Goal: Task Accomplishment & Management: Use online tool/utility

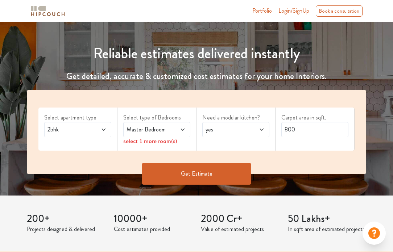
scroll to position [73, 0]
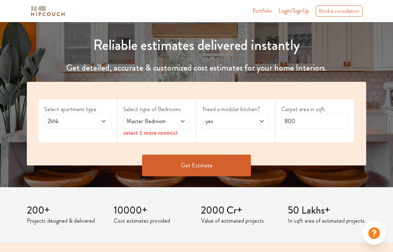
click at [86, 126] on div "2bhk" at bounding box center [77, 121] width 67 height 15
click at [89, 115] on div "2bhk" at bounding box center [77, 121] width 67 height 15
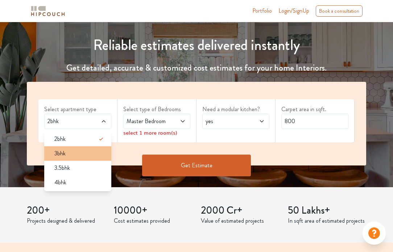
click at [73, 148] on li "3bhk" at bounding box center [77, 153] width 67 height 15
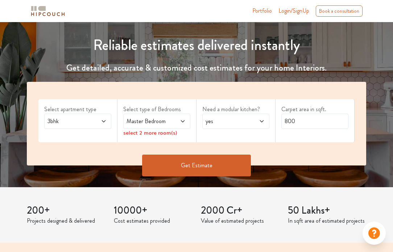
click at [148, 115] on div "Master Bedroom" at bounding box center [156, 121] width 67 height 15
click at [148, 116] on div "Master Bedroom" at bounding box center [156, 121] width 67 height 15
click at [168, 102] on div "Select type of Bedrooms Master Bedroom select 2 more room(s)" at bounding box center [156, 120] width 79 height 43
click at [159, 119] on span "Master Bedroom" at bounding box center [147, 121] width 45 height 9
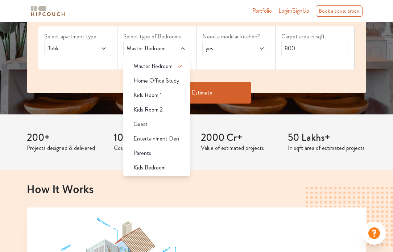
scroll to position [109, 0]
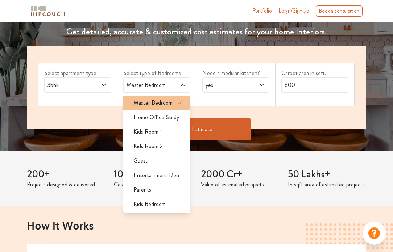
click at [166, 103] on span "Master Bedroom" at bounding box center [152, 103] width 39 height 9
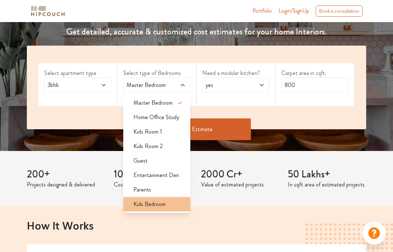
click at [150, 203] on span "Kids Bedroom" at bounding box center [149, 204] width 32 height 9
click at [213, 82] on span "yes" at bounding box center [226, 85] width 45 height 9
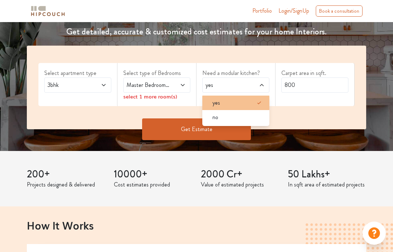
click at [224, 105] on div "yes" at bounding box center [238, 103] width 63 height 9
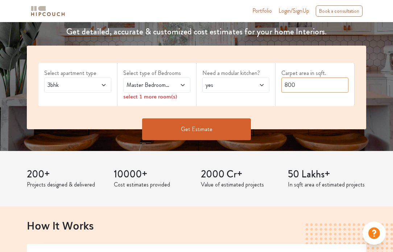
drag, startPoint x: 305, startPoint y: 84, endPoint x: 276, endPoint y: 86, distance: 29.1
click at [276, 86] on div "Carpet area in sqft. 800" at bounding box center [315, 84] width 79 height 43
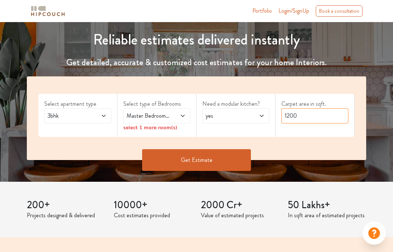
scroll to position [73, 0]
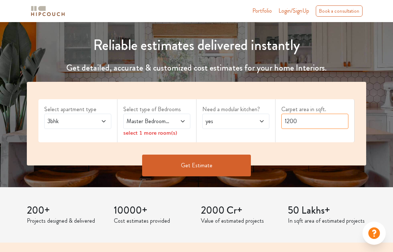
type input "1200"
click at [183, 159] on button "Get Estimate" at bounding box center [196, 166] width 109 height 22
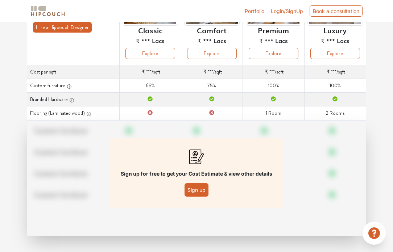
scroll to position [88, 0]
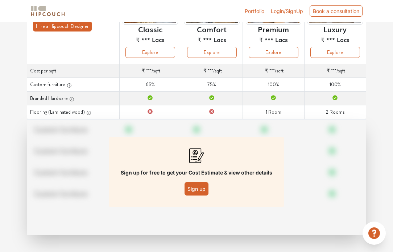
click at [190, 188] on button "Sign up" at bounding box center [197, 188] width 24 height 13
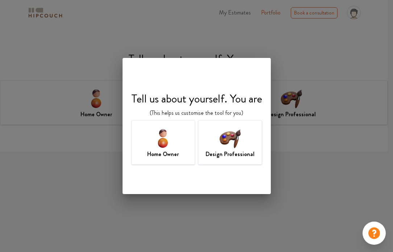
click at [239, 129] on img at bounding box center [230, 139] width 24 height 24
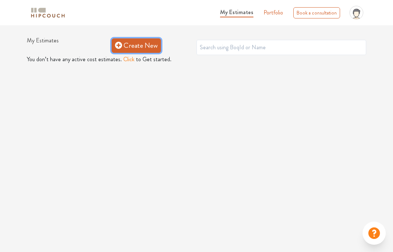
click at [152, 49] on link "Create New" at bounding box center [136, 45] width 49 height 15
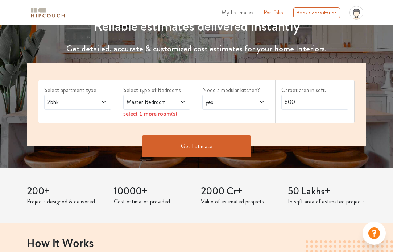
scroll to position [109, 0]
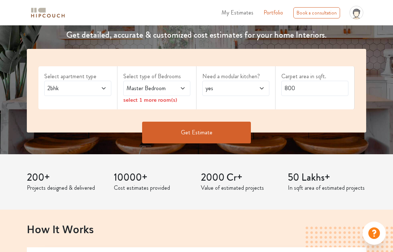
click at [94, 89] on span at bounding box center [98, 88] width 15 height 9
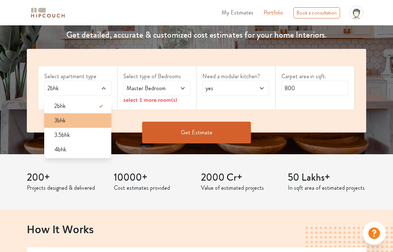
click at [75, 127] on li "3bhk" at bounding box center [77, 120] width 67 height 15
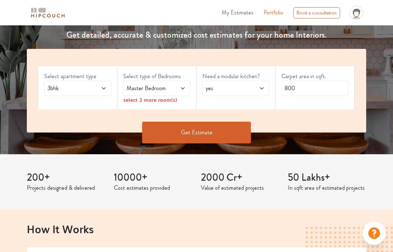
click at [139, 86] on span "Master Bedroom" at bounding box center [147, 88] width 45 height 9
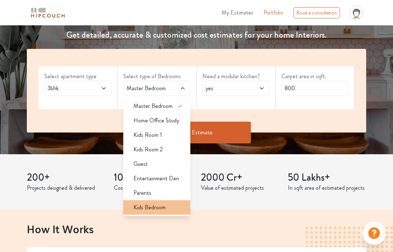
click at [149, 206] on span "Kids Bedroom" at bounding box center [149, 207] width 32 height 9
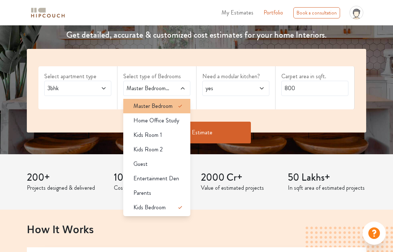
click at [159, 107] on span "Master Bedroom" at bounding box center [152, 106] width 39 height 9
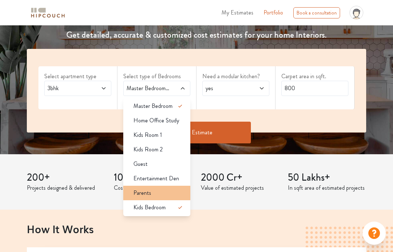
click at [148, 197] on span "Parents" at bounding box center [142, 193] width 18 height 9
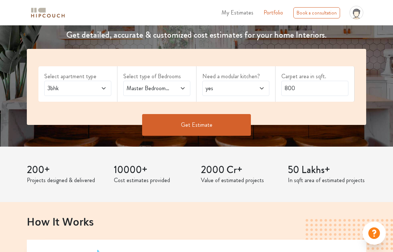
click at [226, 84] on span "yes" at bounding box center [226, 88] width 45 height 9
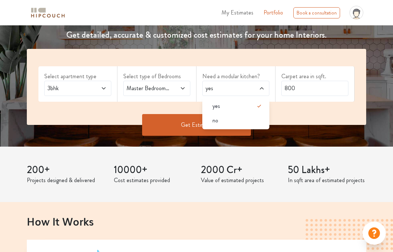
click at [226, 84] on span "yes" at bounding box center [226, 88] width 45 height 9
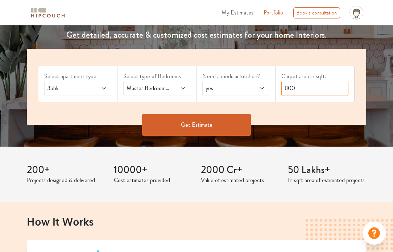
drag, startPoint x: 297, startPoint y: 92, endPoint x: 267, endPoint y: 94, distance: 29.8
click at [267, 94] on div "Select apartment type 3bhk Select type of Bedrooms Master Bedroom,Parents,Kids …" at bounding box center [196, 87] width 339 height 76
type input "1200"
click at [226, 126] on button "Get Estimate" at bounding box center [196, 125] width 109 height 22
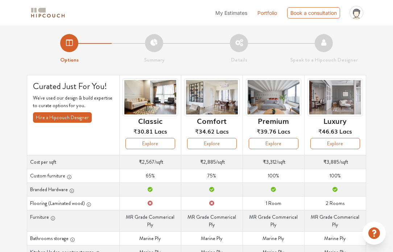
click at [152, 47] on li "Summary" at bounding box center [154, 49] width 85 height 30
click at [134, 141] on button "Explore" at bounding box center [150, 143] width 50 height 11
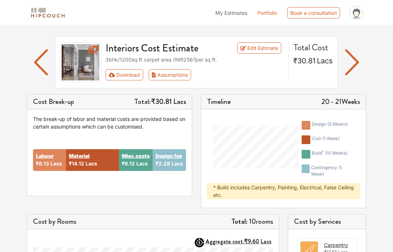
scroll to position [36, 0]
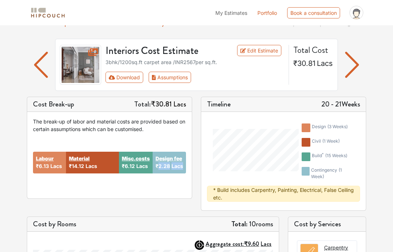
drag, startPoint x: 158, startPoint y: 165, endPoint x: 187, endPoint y: 166, distance: 29.8
click at [187, 166] on div "The break-up of labor and material costs are provided based on certain assumpti…" at bounding box center [109, 155] width 165 height 87
click at [174, 175] on div "Labour ₹6.13 Lacs Material ₹14.12 Lacs Misc.costs ₹6.12 Lacs Design fee ₹2.28 L…" at bounding box center [109, 163] width 153 height 60
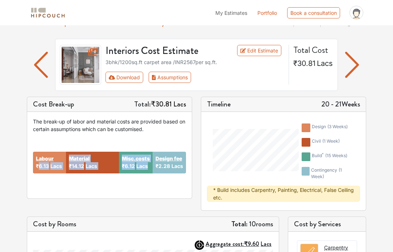
drag, startPoint x: 40, startPoint y: 166, endPoint x: 151, endPoint y: 166, distance: 111.3
click at [151, 166] on div "Labour ₹6.13 Lacs Material ₹14.12 Lacs Misc.costs ₹6.12 Lacs Design fee ₹2.28 L…" at bounding box center [109, 163] width 153 height 60
click at [140, 181] on div "Labour ₹6.13 Lacs Material ₹14.12 Lacs Misc.costs ₹6.12 Lacs Design fee ₹2.28 L…" at bounding box center [109, 163] width 153 height 60
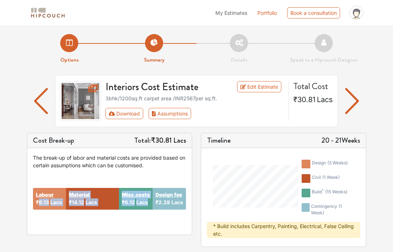
scroll to position [0, 0]
click at [168, 114] on button "Assumptions" at bounding box center [170, 113] width 42 height 11
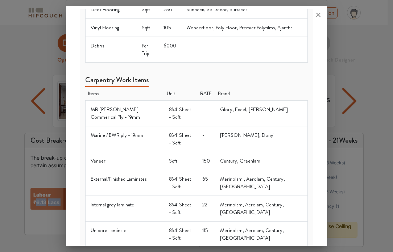
scroll to position [278, 0]
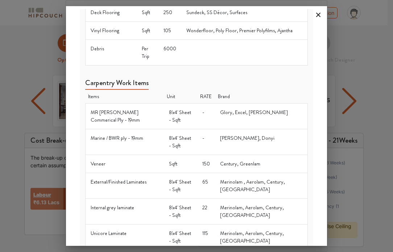
click at [318, 15] on icon at bounding box center [318, 15] width 4 height 4
